Goal: Information Seeking & Learning: Compare options

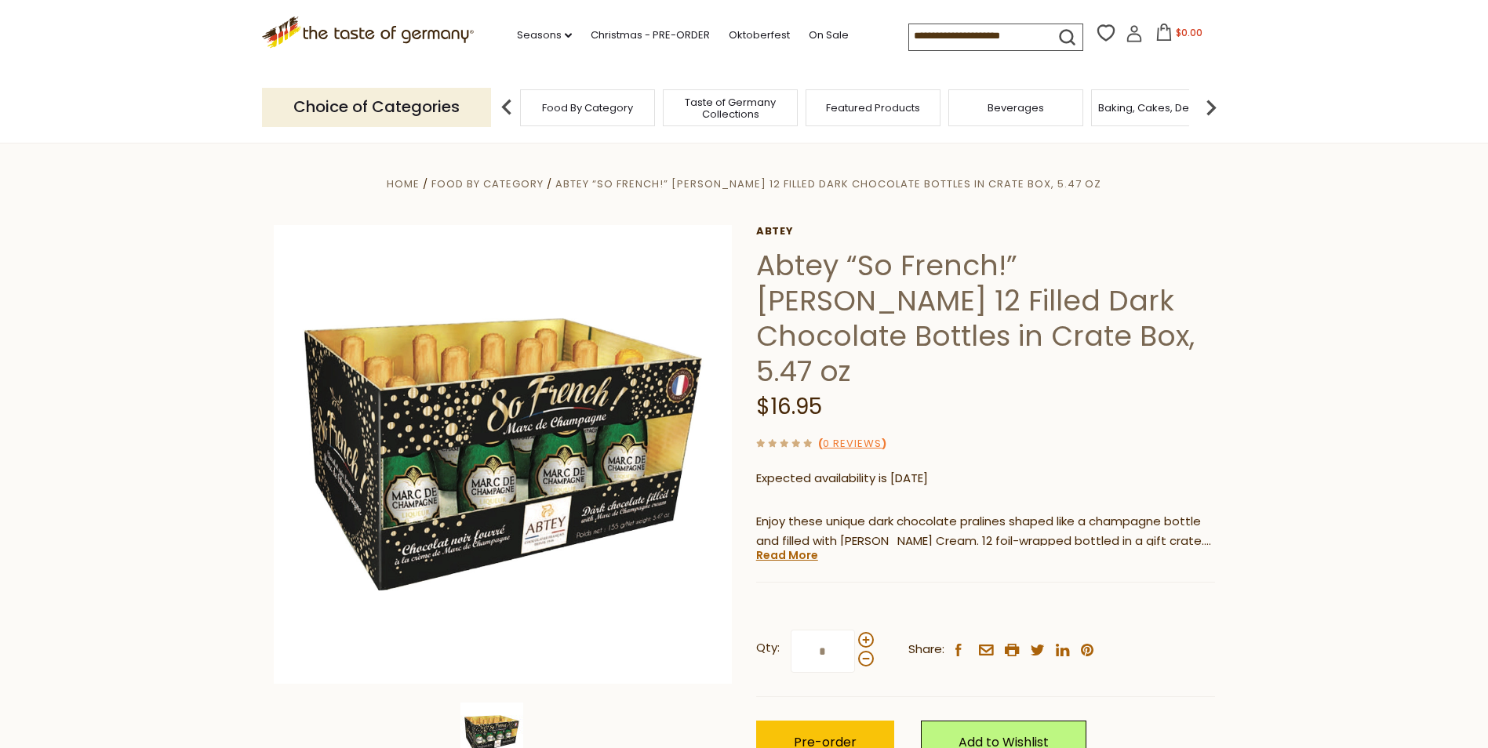
drag, startPoint x: 762, startPoint y: 258, endPoint x: 1005, endPoint y: 378, distance: 271.1
click at [1005, 378] on h1 "Abtey “So French!” Marc de Champagne 12 Filled Dark Chocolate Bottles in Crate …" at bounding box center [985, 318] width 459 height 141
copy h1 "Abtey “So French!” Marc de Champagne 12 Filled Dark Chocolate Bottles in Crate …"
click at [215, 300] on section "Home Food By Category Abtey “So French!” Marc de Champagne 12 Filled Dark Choco…" at bounding box center [744, 502] width 1488 height 719
